Goal: Task Accomplishment & Management: Manage account settings

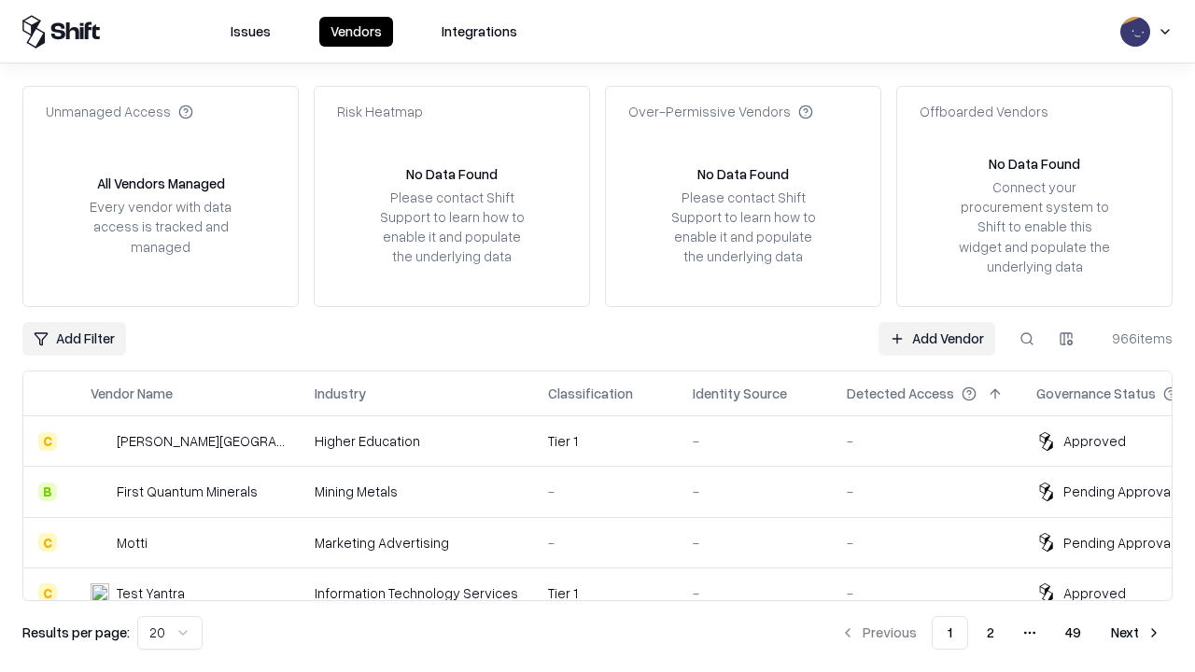
click at [937, 338] on link "Add Vendor" at bounding box center [937, 339] width 117 height 34
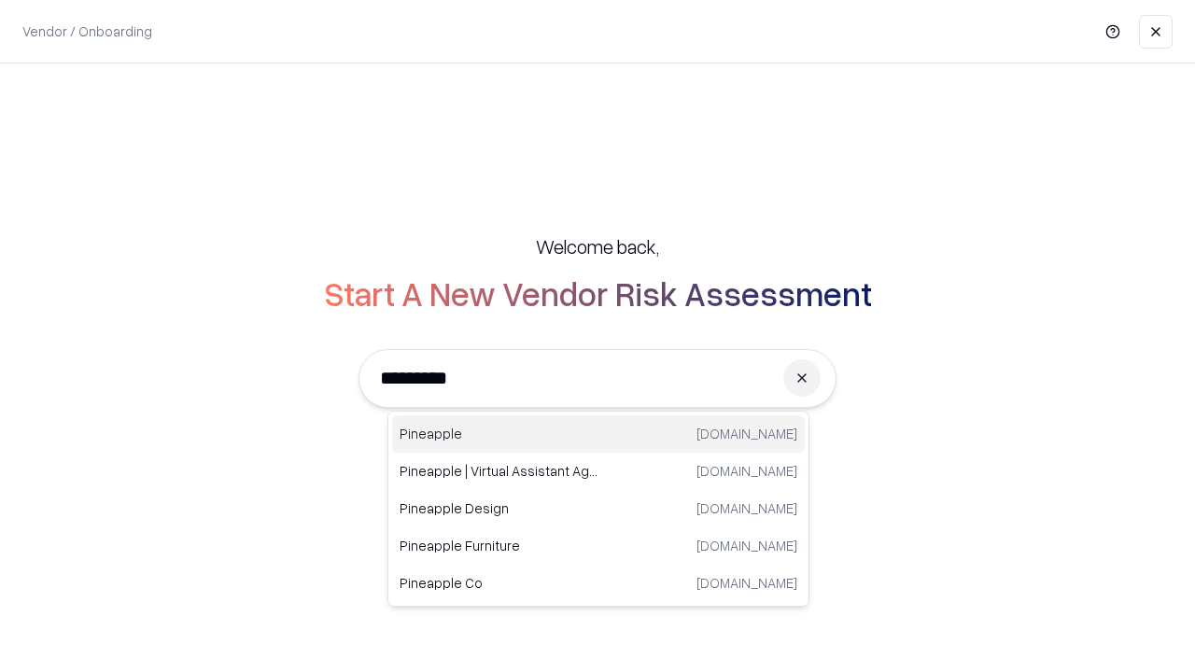
click at [599, 434] on div "Pineapple [DOMAIN_NAME]" at bounding box center [598, 434] width 413 height 37
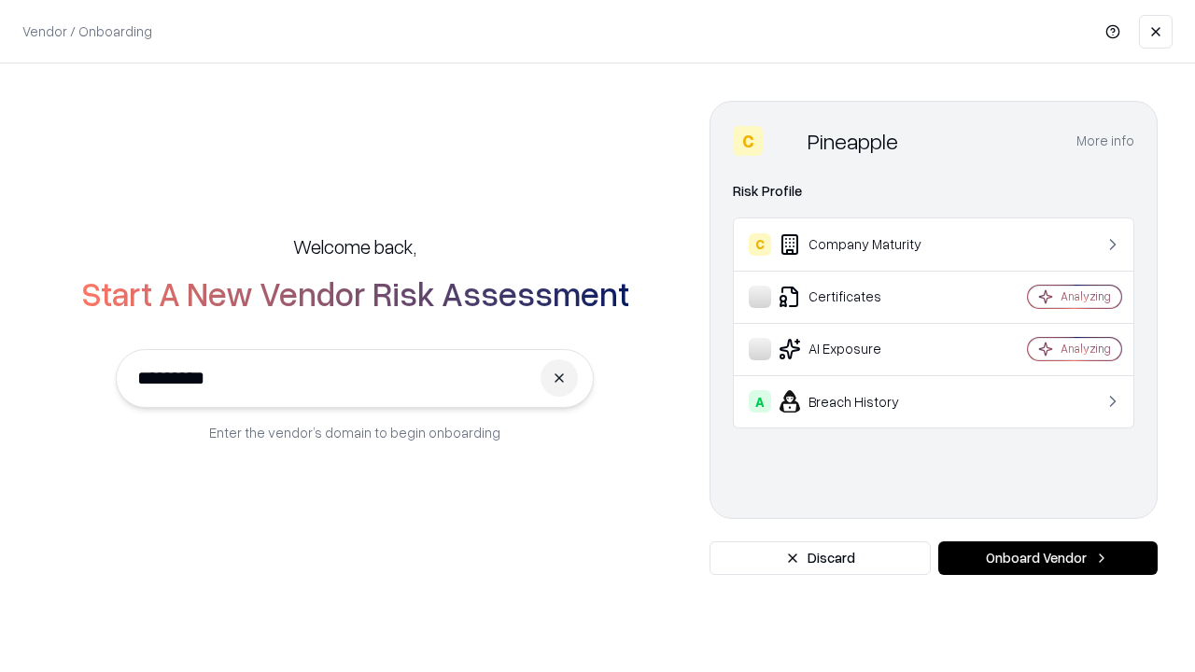
type input "*********"
click at [1048, 558] on button "Onboard Vendor" at bounding box center [1047, 559] width 219 height 34
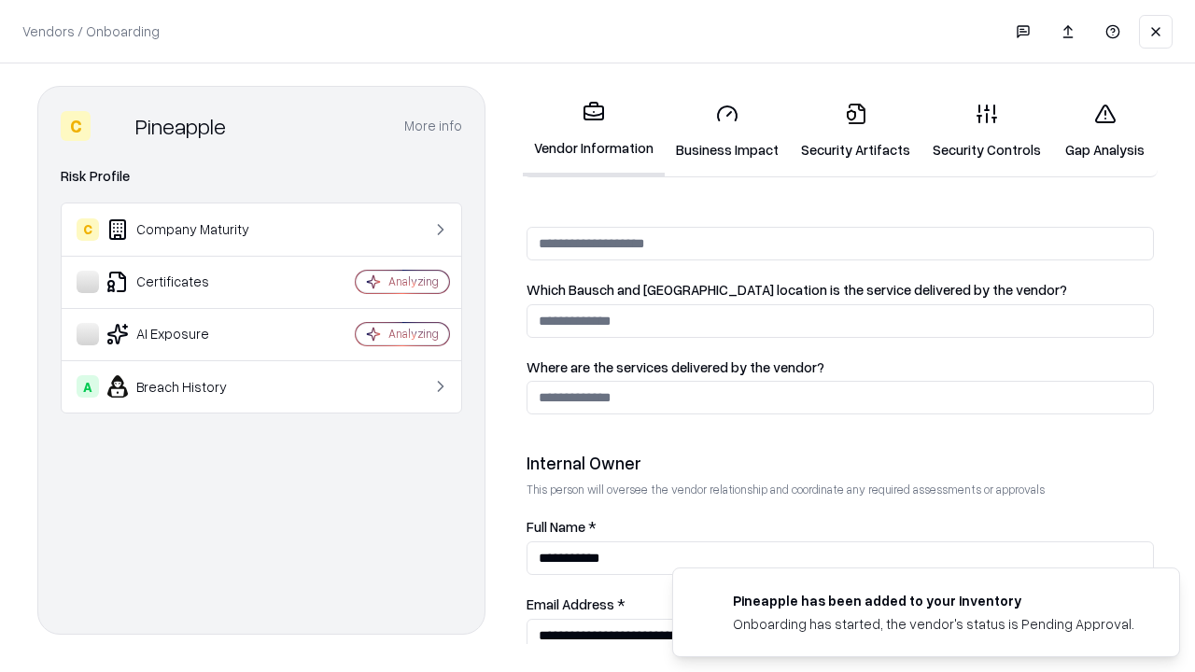
scroll to position [967, 0]
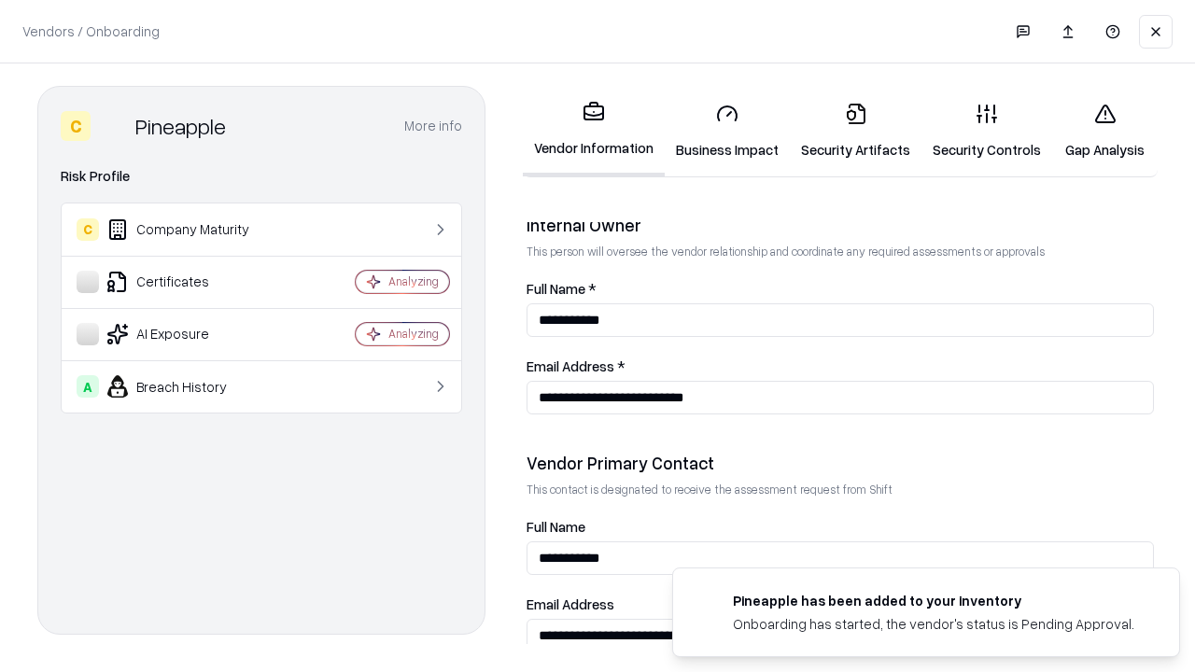
click at [727, 131] on link "Business Impact" at bounding box center [727, 131] width 125 height 87
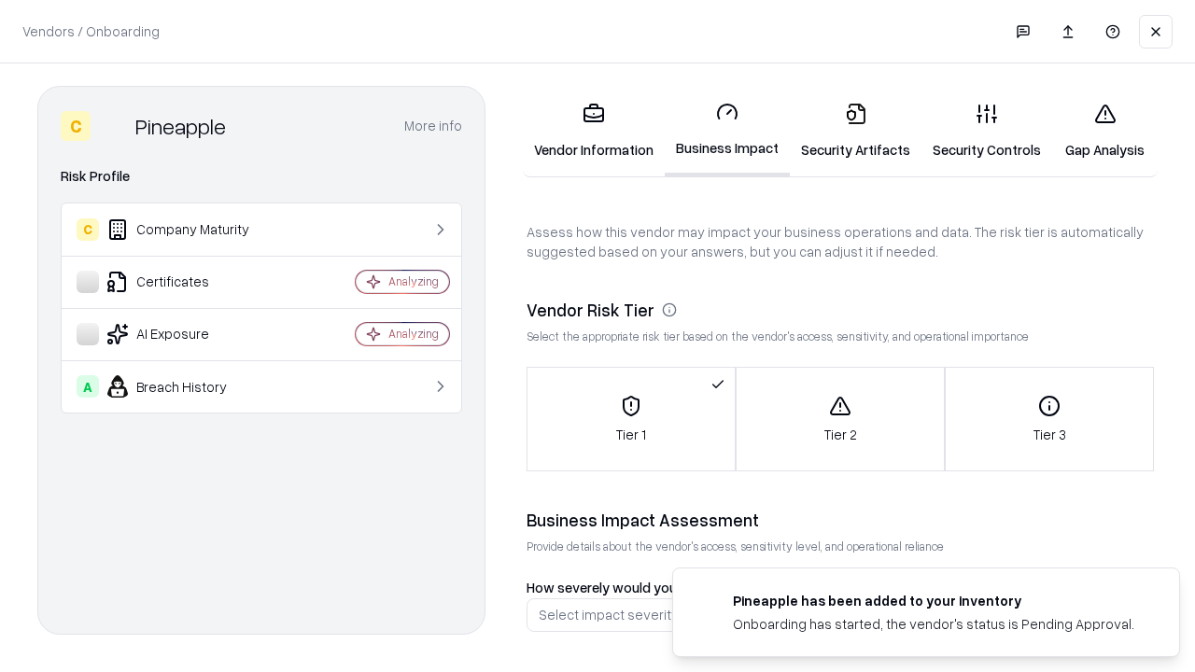
click at [855, 131] on link "Security Artifacts" at bounding box center [856, 131] width 132 height 87
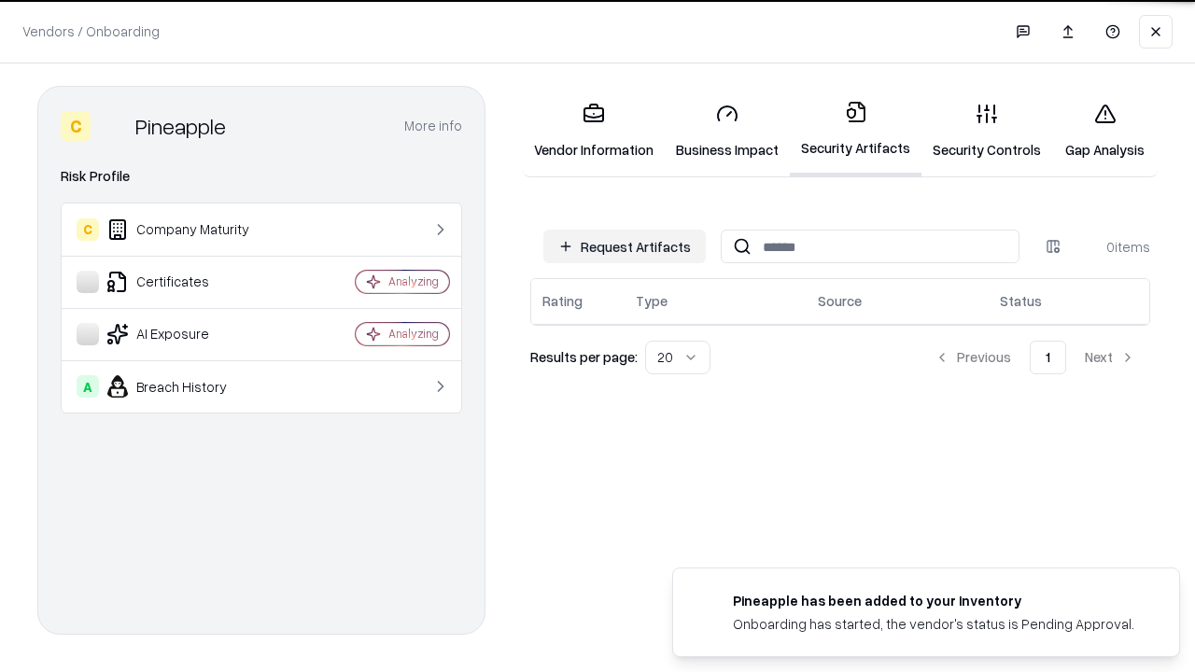
click at [625, 247] on button "Request Artifacts" at bounding box center [624, 247] width 162 height 34
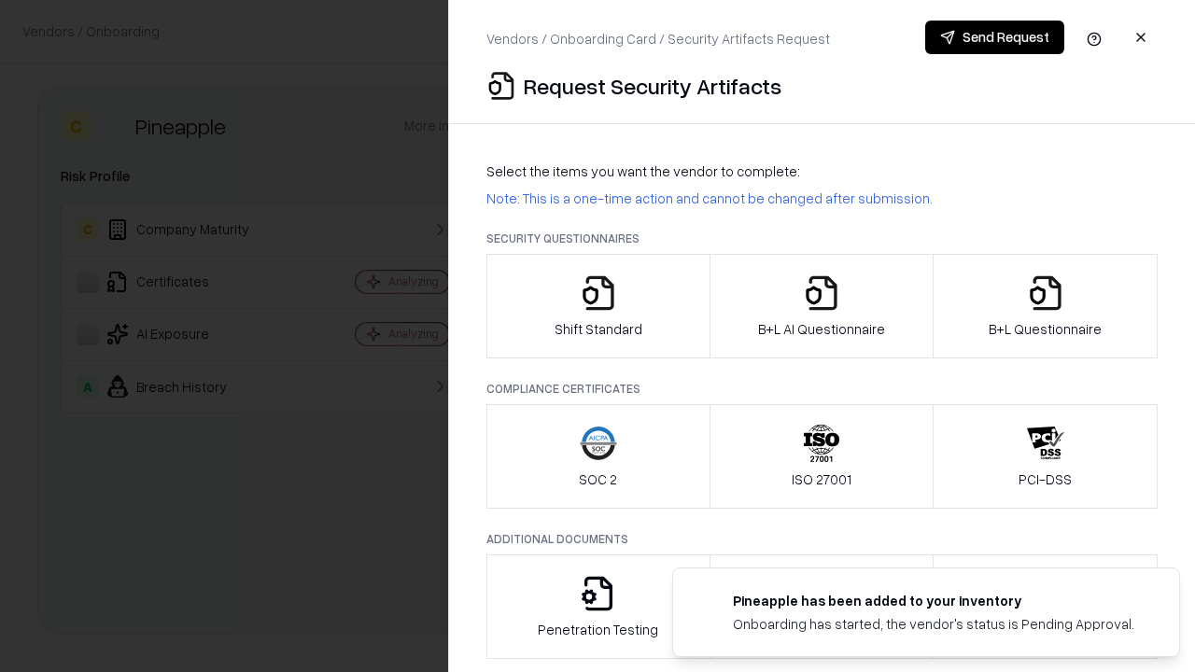
click at [598, 306] on icon "button" at bounding box center [598, 293] width 37 height 37
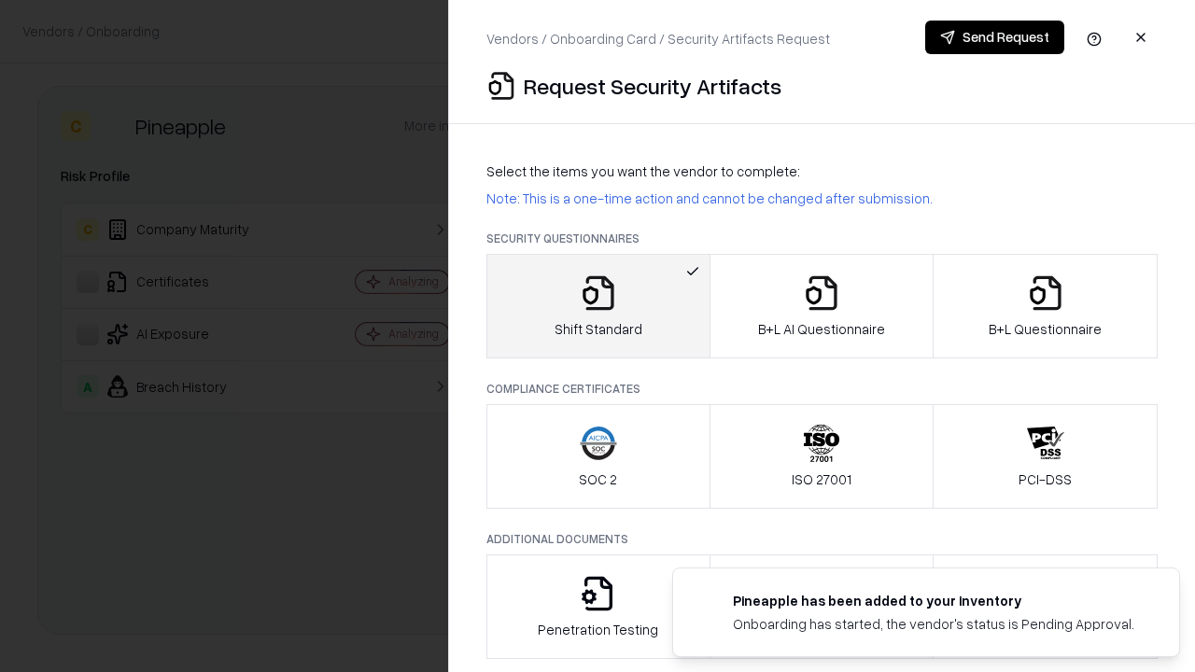
click at [994, 37] on button "Send Request" at bounding box center [994, 38] width 139 height 34
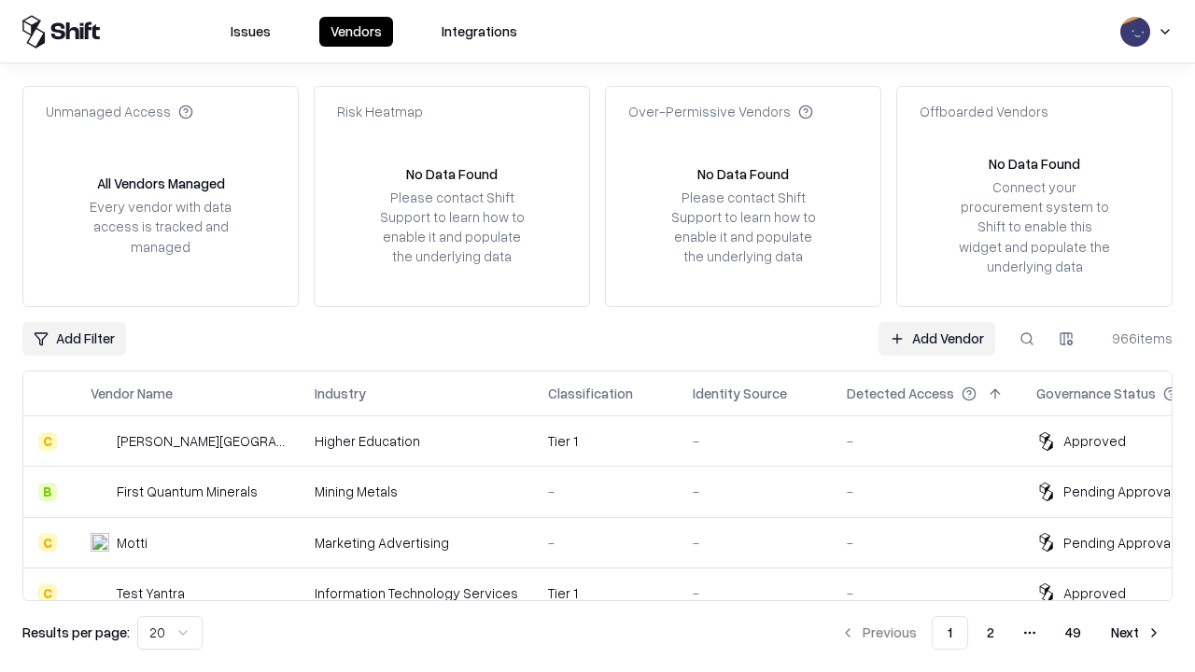
click at [1027, 338] on button at bounding box center [1027, 339] width 34 height 34
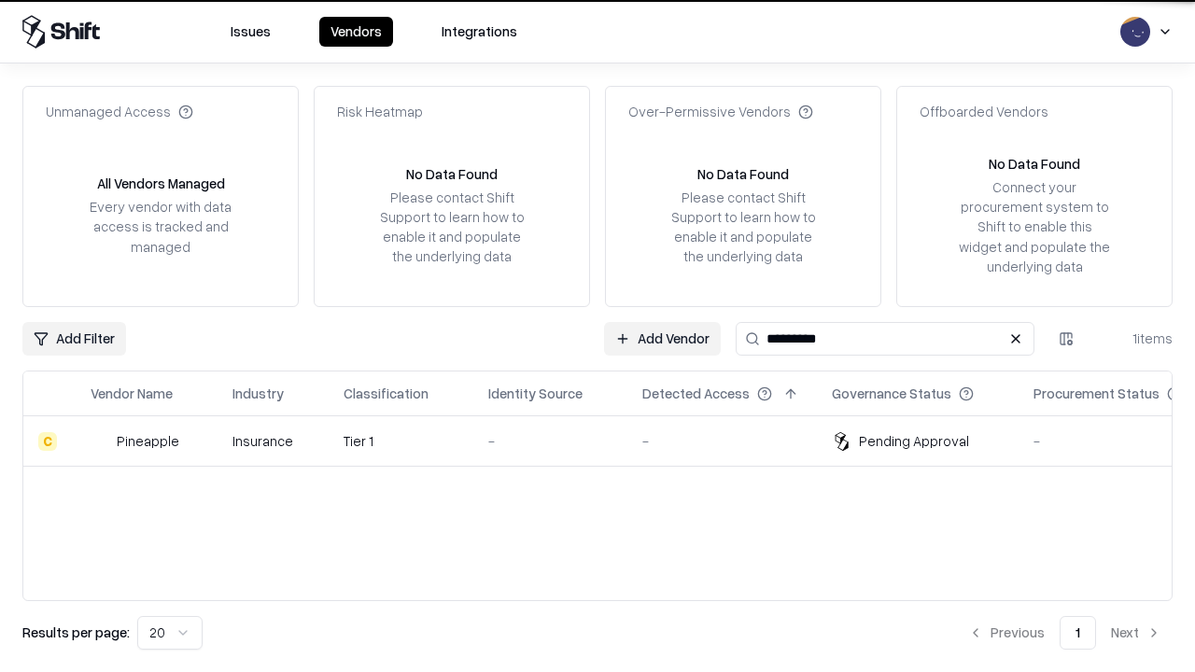
type input "*********"
click at [609, 441] on div "-" at bounding box center [550, 441] width 124 height 20
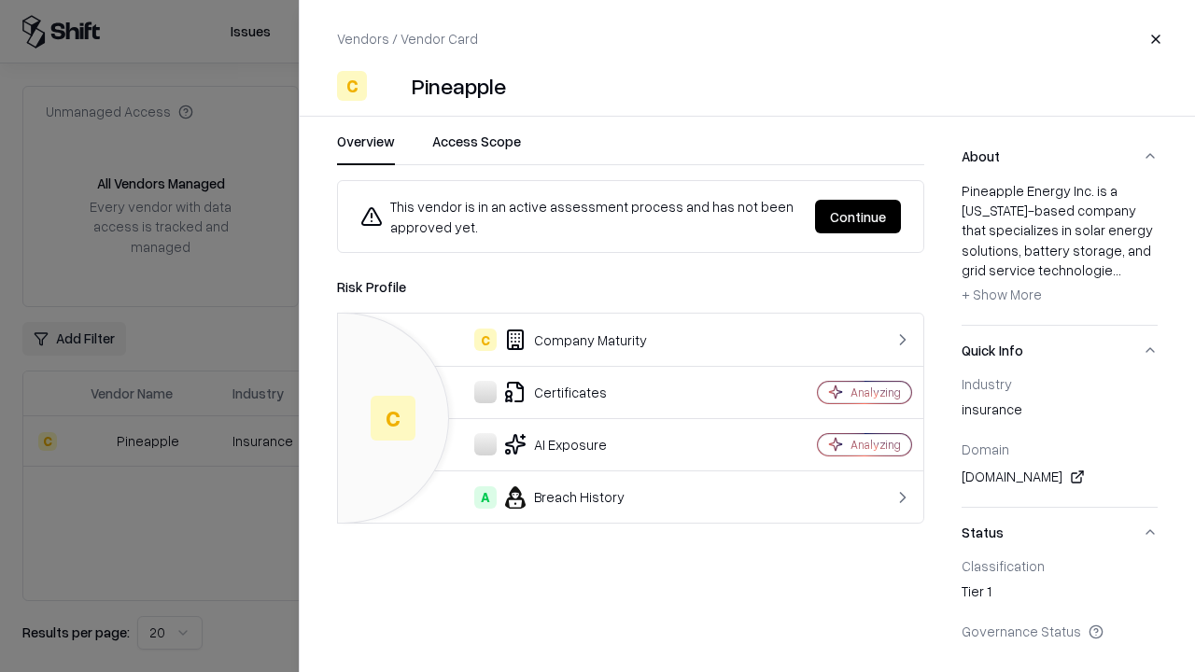
click at [858, 217] on button "Continue" at bounding box center [858, 217] width 86 height 34
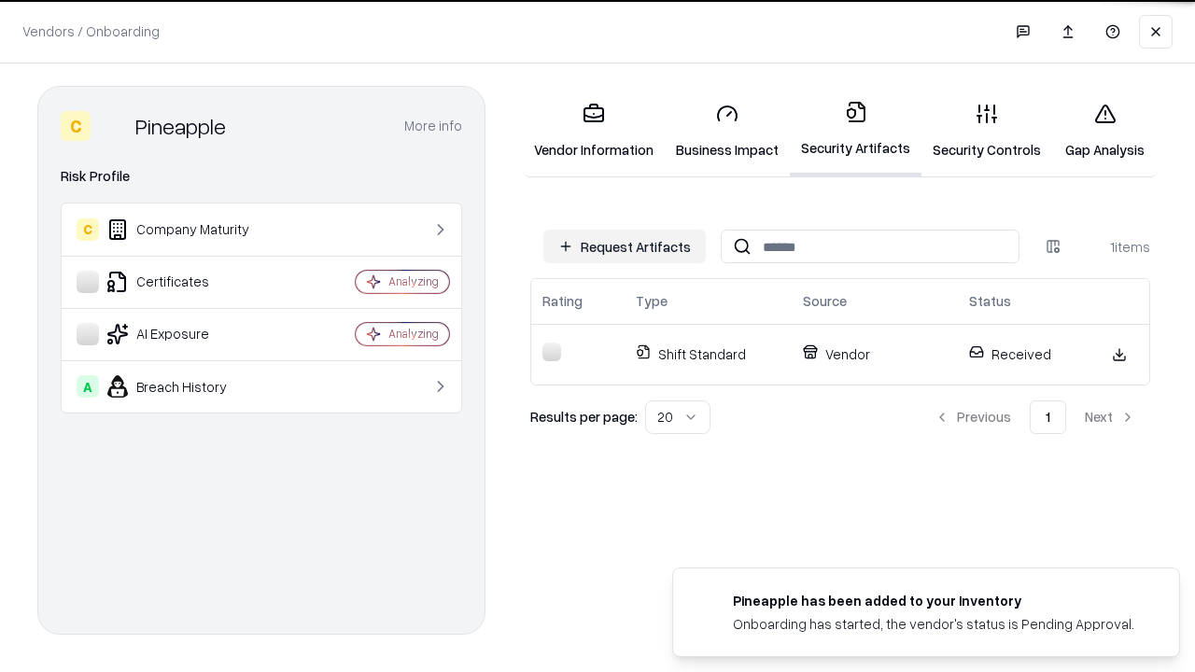
click at [987, 131] on link "Security Controls" at bounding box center [987, 131] width 131 height 87
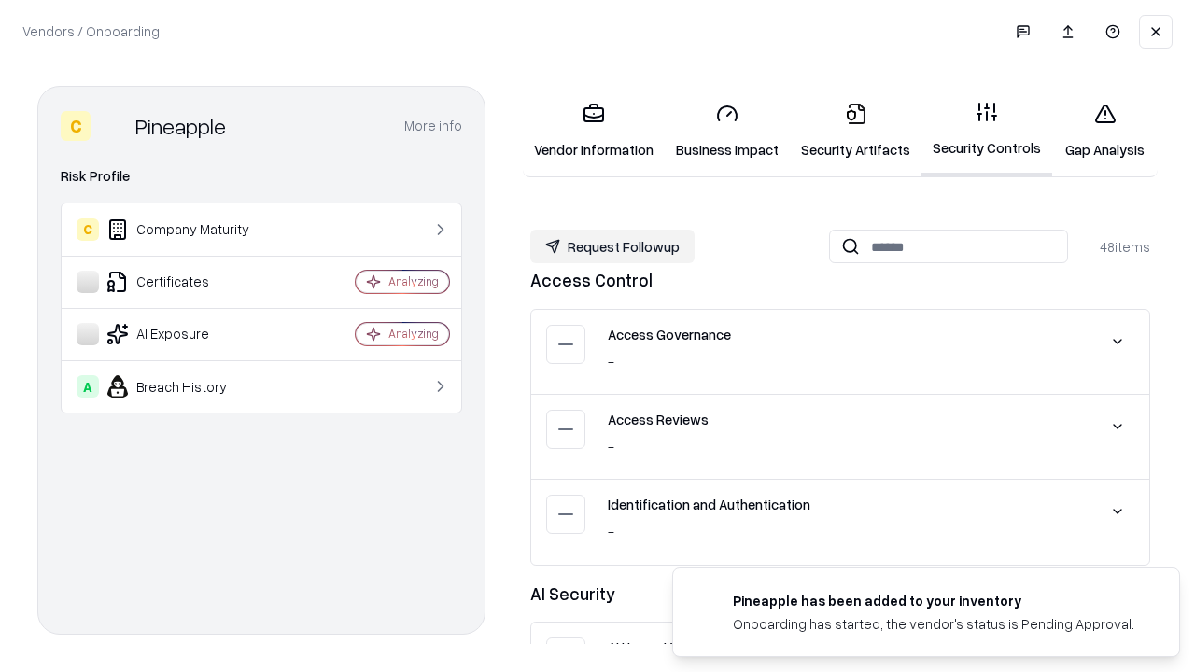
click at [613, 247] on button "Request Followup" at bounding box center [612, 247] width 164 height 34
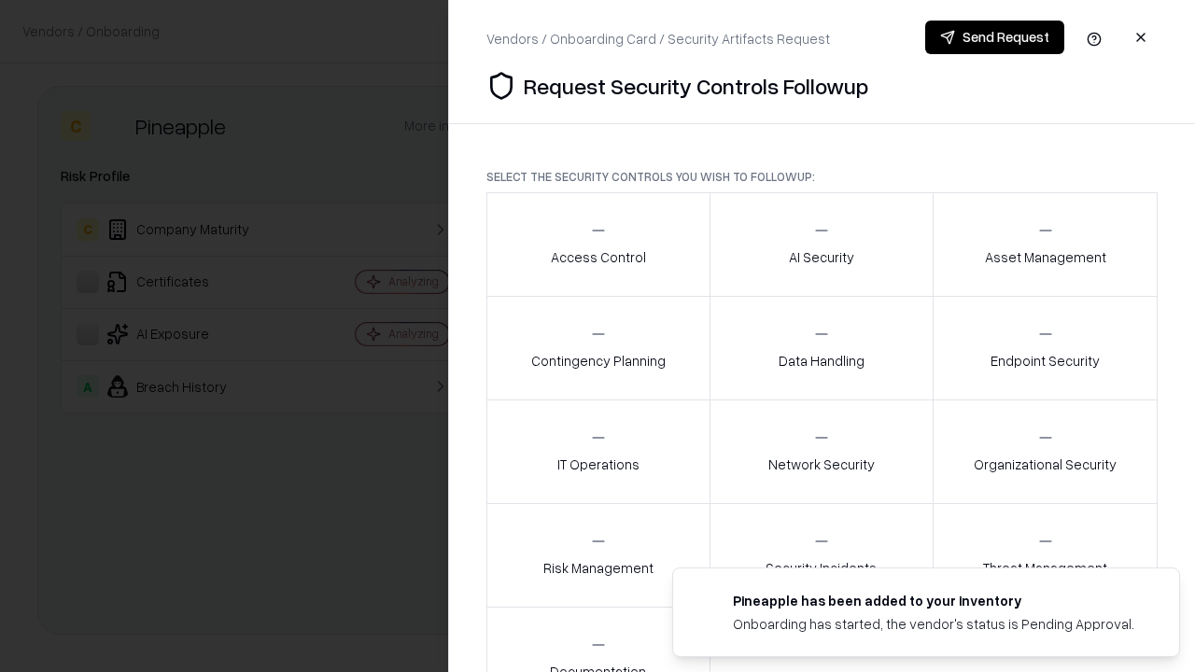
click at [598, 245] on div "Access Control" at bounding box center [598, 244] width 95 height 46
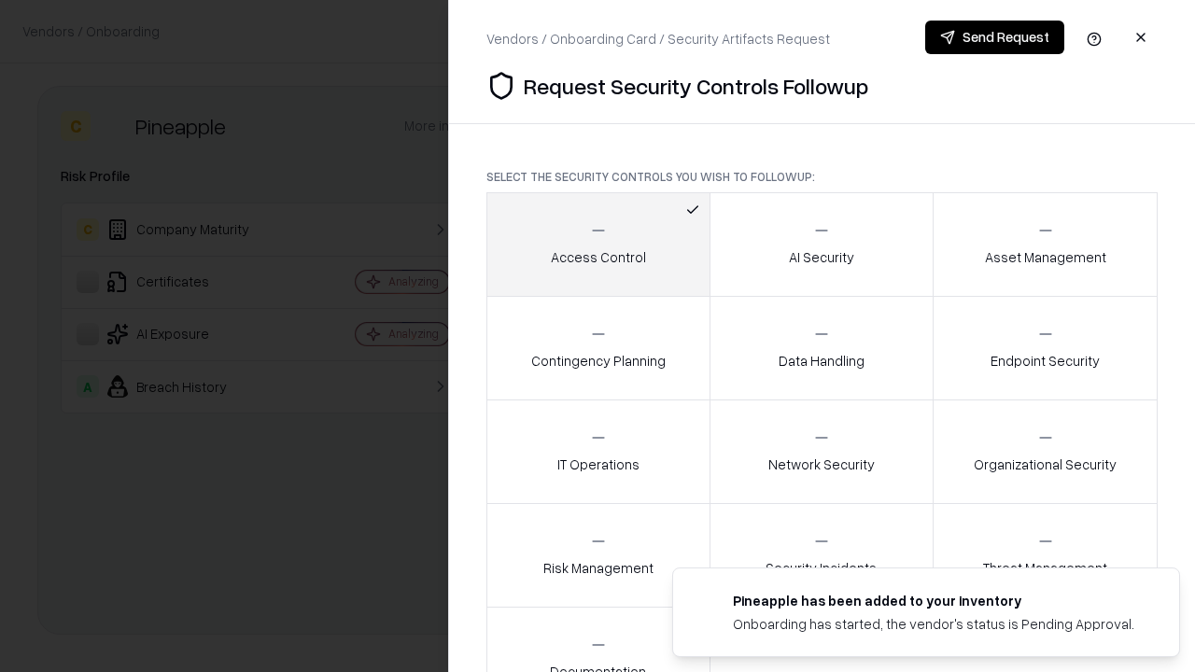
click at [994, 37] on button "Send Request" at bounding box center [994, 38] width 139 height 34
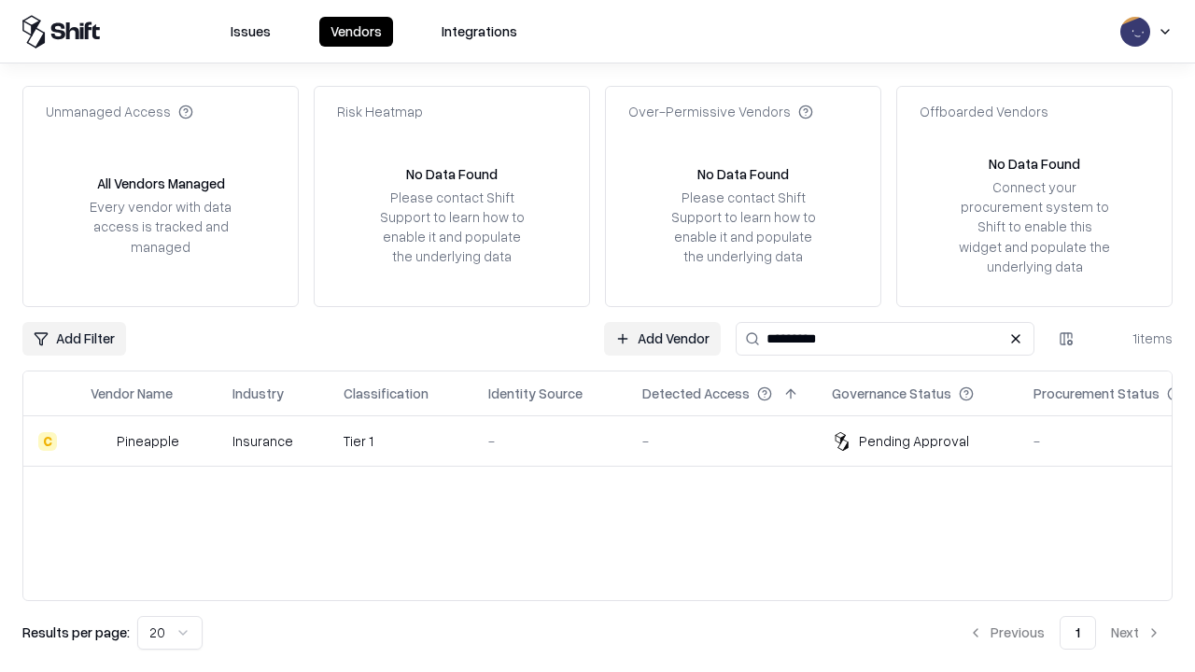
type input "*********"
click at [609, 441] on div "-" at bounding box center [550, 441] width 124 height 20
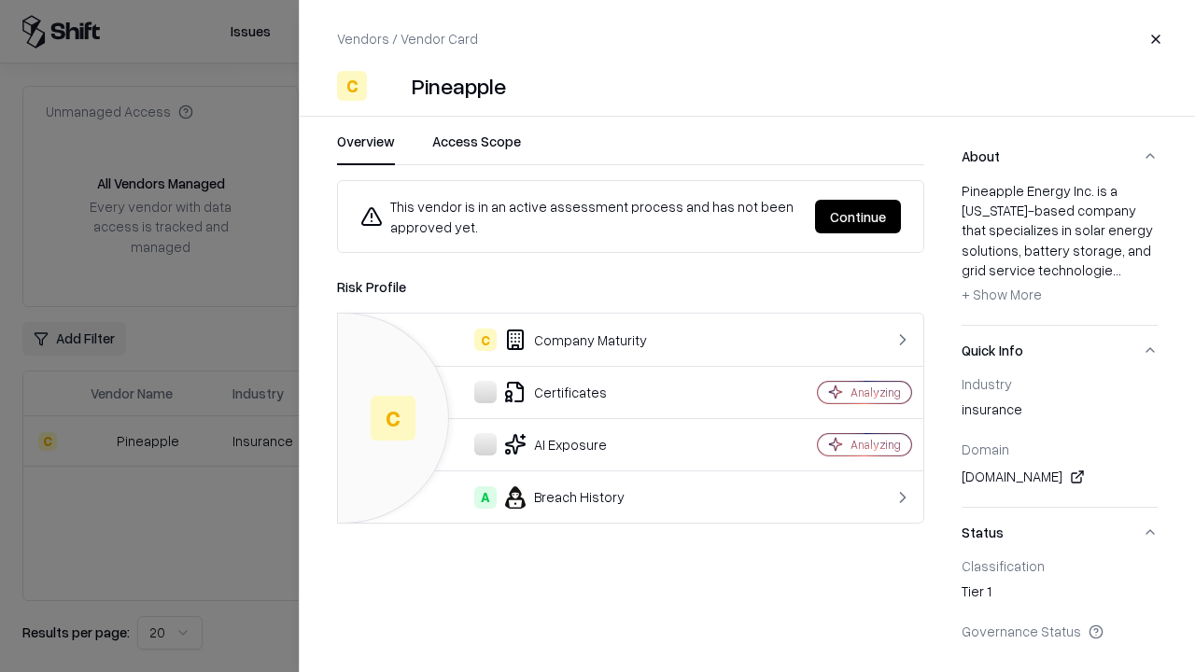
click at [858, 217] on button "Continue" at bounding box center [858, 217] width 86 height 34
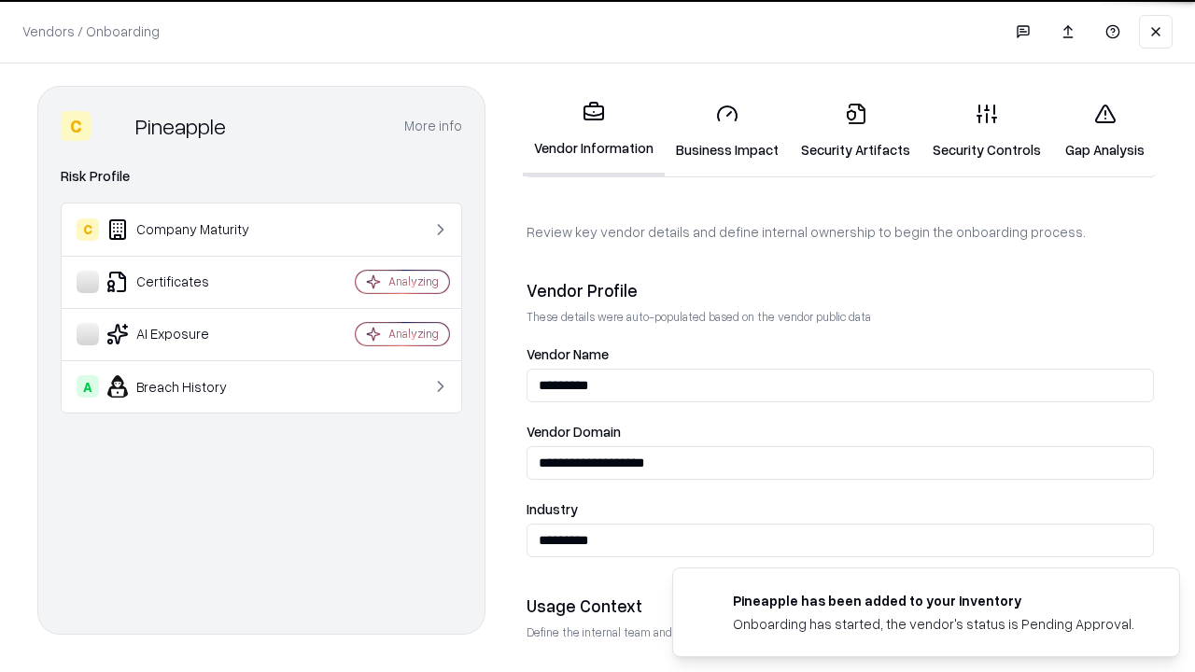
click at [1105, 131] on link "Gap Analysis" at bounding box center [1105, 131] width 106 height 87
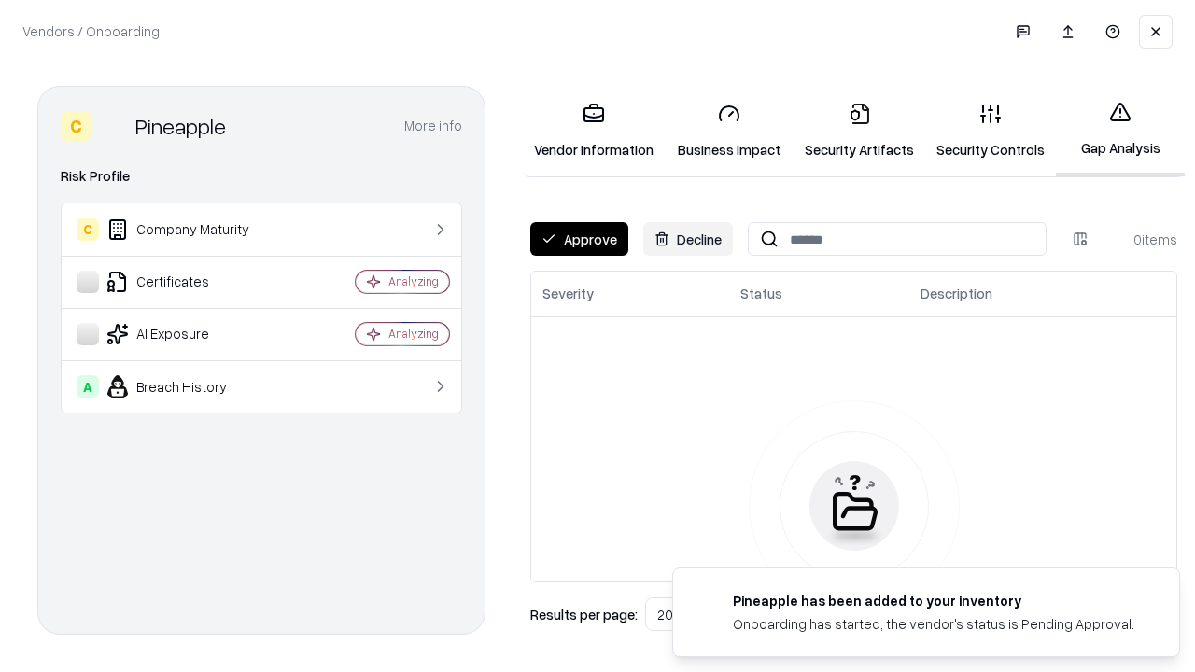
click at [579, 239] on button "Approve" at bounding box center [579, 239] width 98 height 34
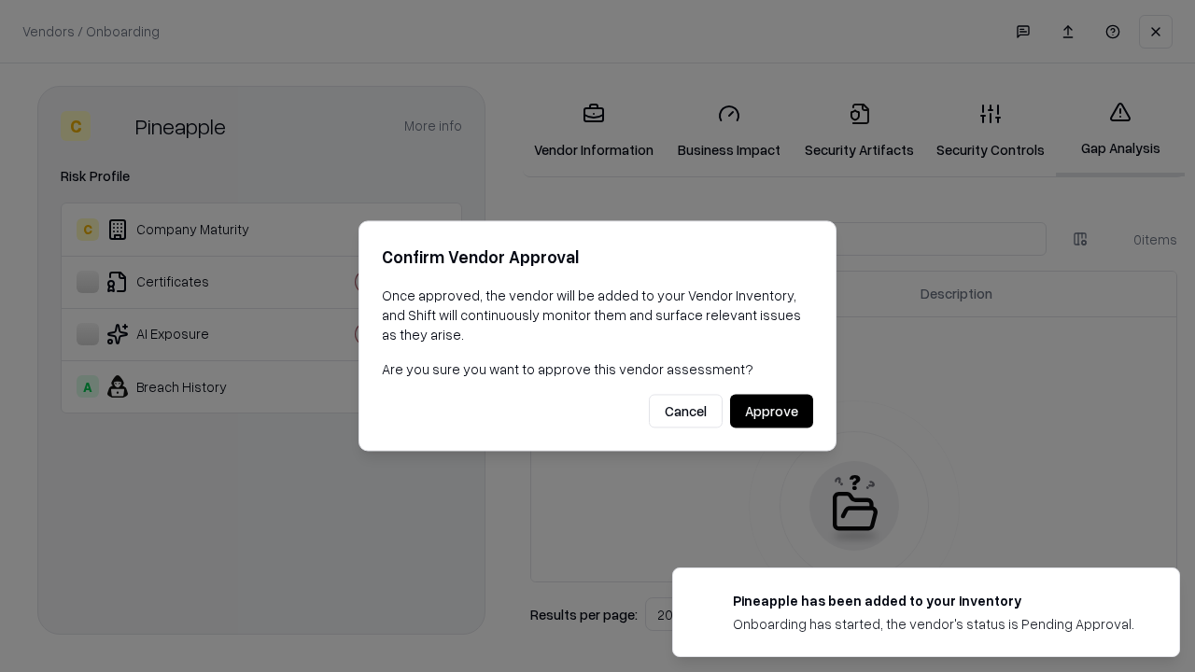
click at [771, 411] on button "Approve" at bounding box center [771, 412] width 83 height 34
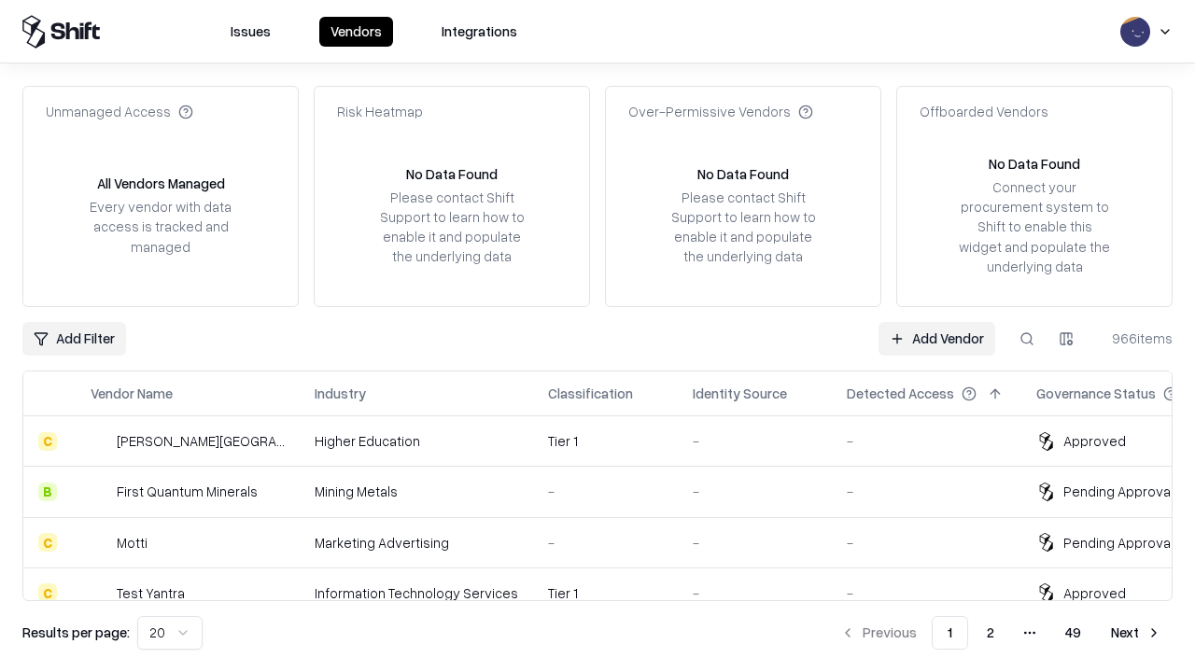
type input "*********"
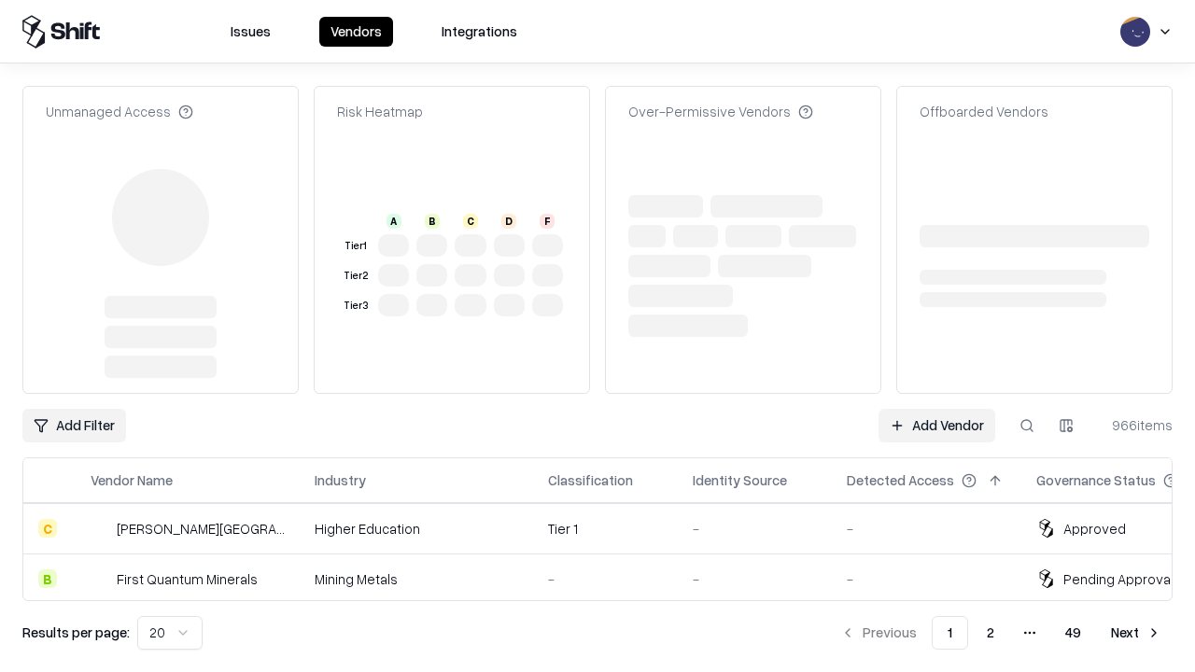
click at [937, 409] on link "Add Vendor" at bounding box center [937, 426] width 117 height 34
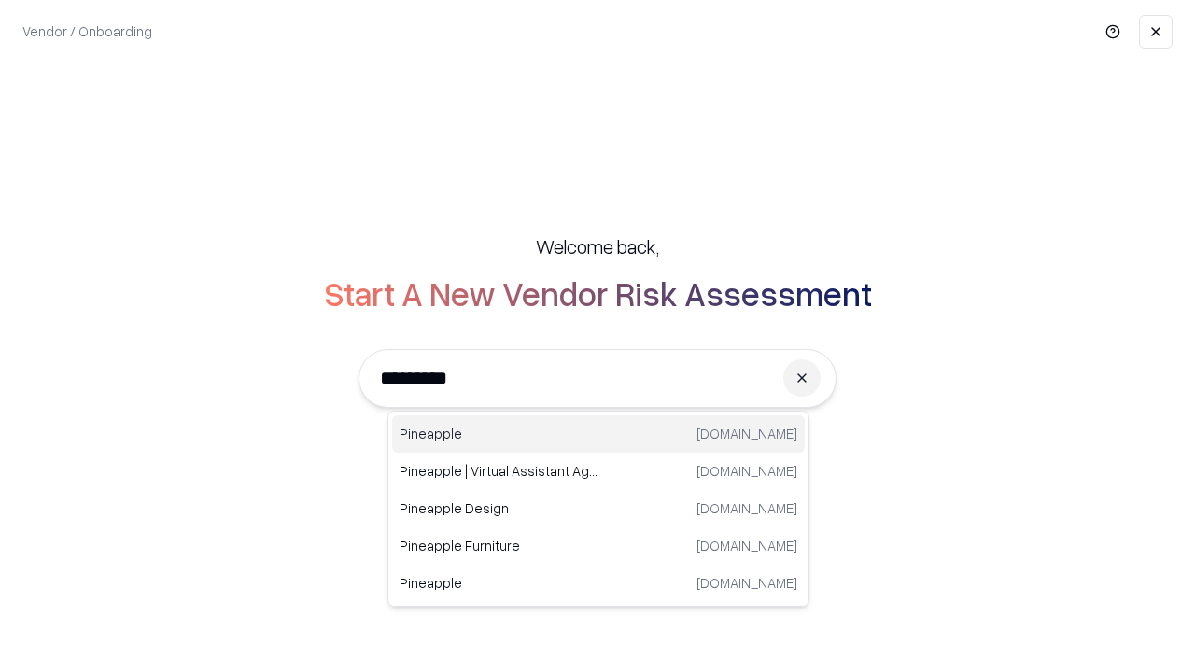
click at [599, 434] on div "Pineapple [DOMAIN_NAME]" at bounding box center [598, 434] width 413 height 37
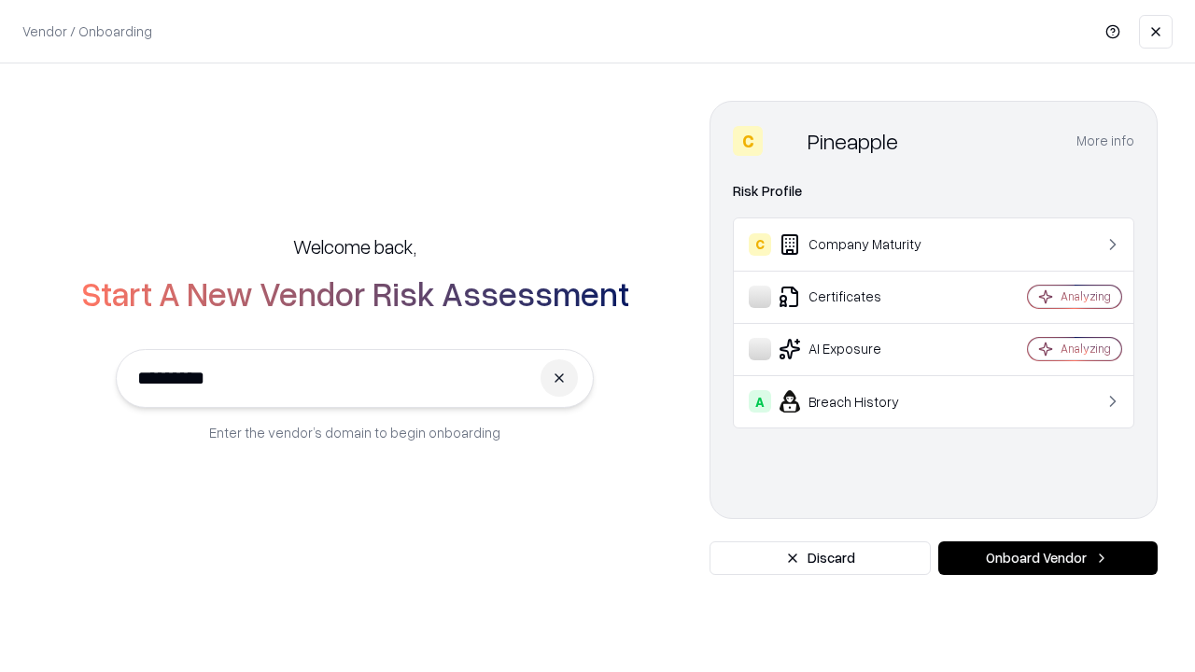
type input "*********"
click at [1048, 558] on button "Onboard Vendor" at bounding box center [1047, 559] width 219 height 34
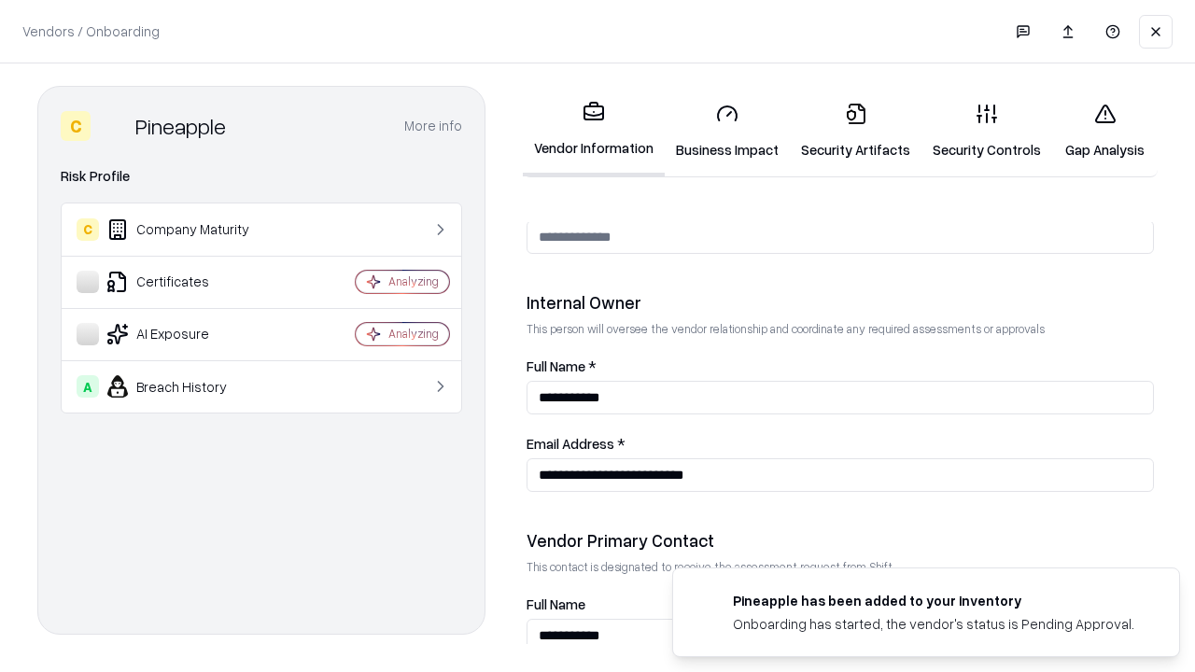
scroll to position [967, 0]
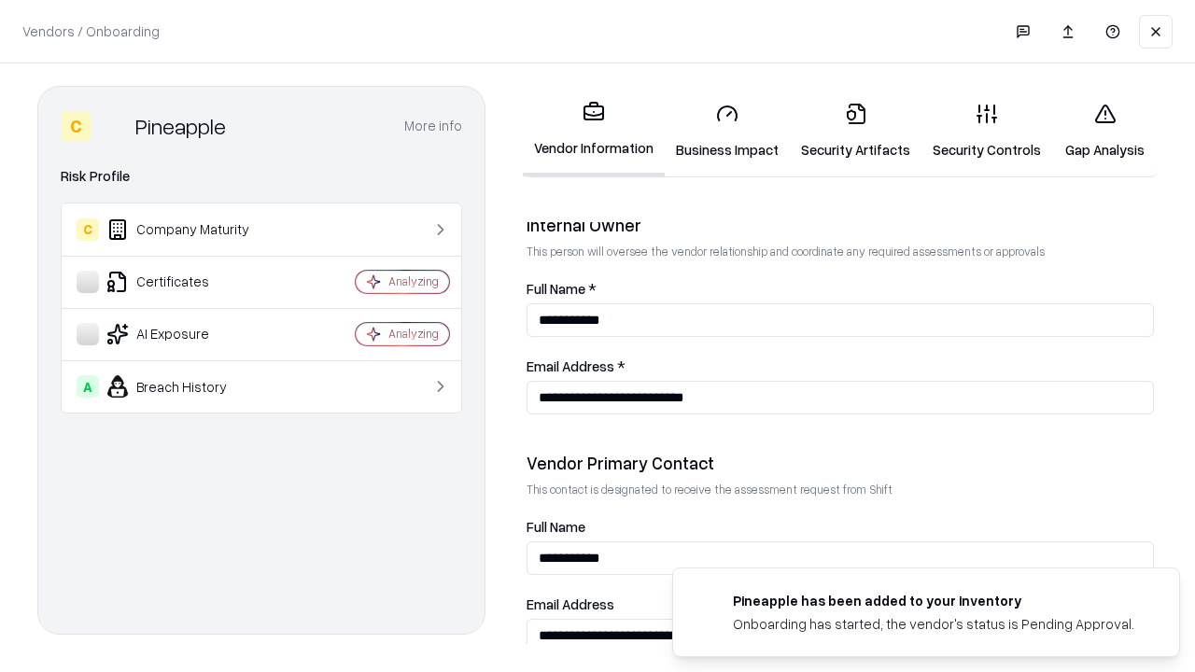
click at [1105, 131] on link "Gap Analysis" at bounding box center [1105, 131] width 106 height 87
